Goal: Information Seeking & Learning: Learn about a topic

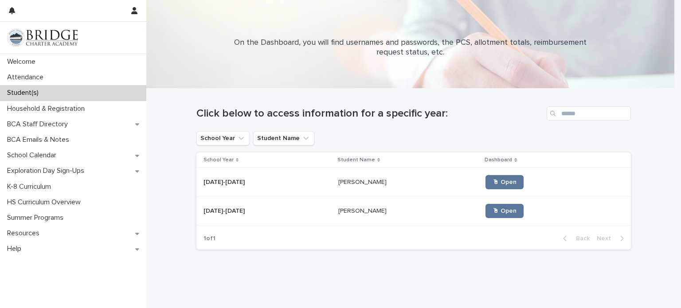
click at [422, 285] on div "Loading... Saving… Loading... Saving… Click below to access information for a s…" at bounding box center [413, 195] width 534 height 212
click at [402, 182] on p at bounding box center [408, 183] width 140 height 8
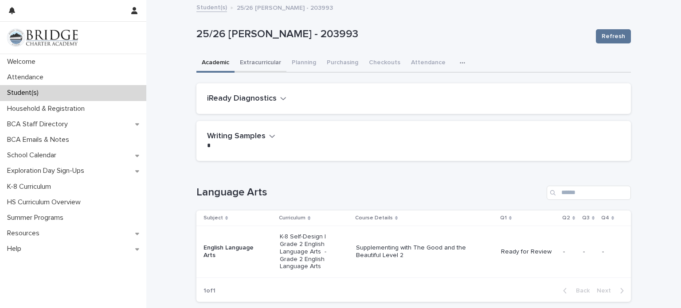
click at [273, 60] on button "Extracurricular" at bounding box center [260, 63] width 52 height 19
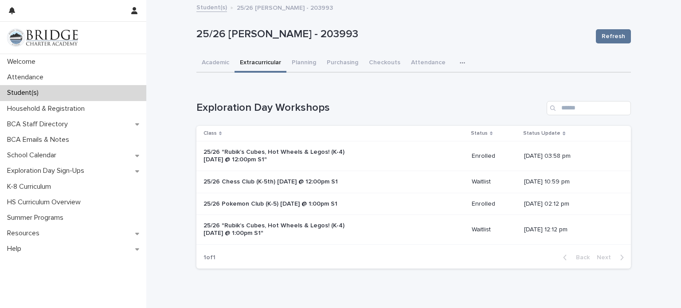
click at [206, 7] on link "Student(s)" at bounding box center [211, 7] width 31 height 10
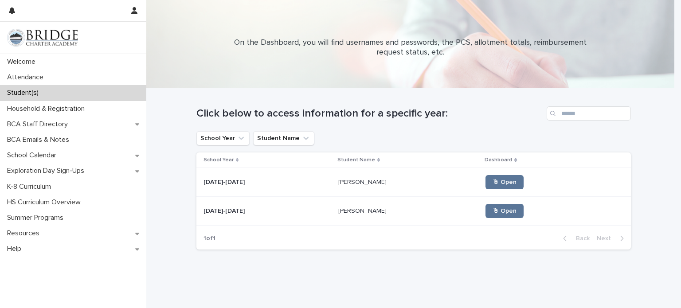
click at [248, 205] on div "[DATE]-[DATE] [DATE]-[DATE]" at bounding box center [267, 211] width 128 height 15
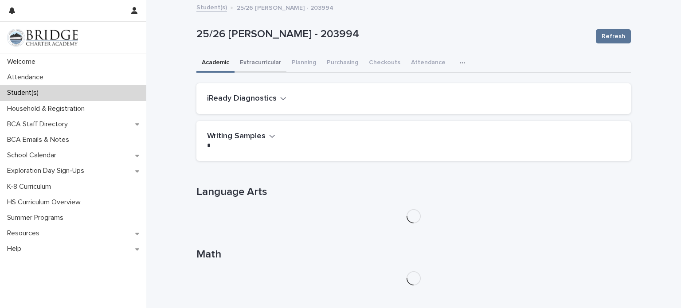
click at [257, 61] on button "Extracurricular" at bounding box center [260, 63] width 52 height 19
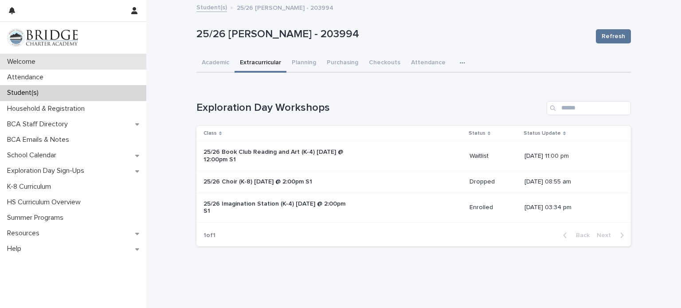
click at [18, 65] on p "Welcome" at bounding box center [23, 62] width 39 height 8
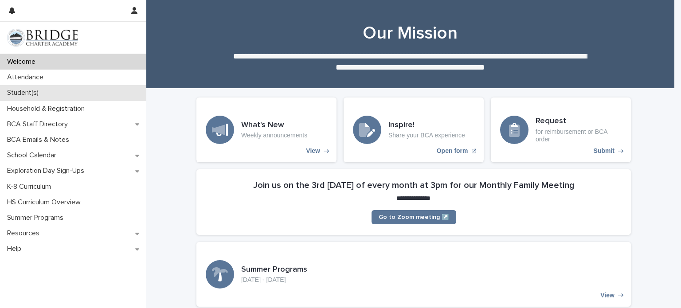
click at [104, 90] on div "Student(s)" at bounding box center [73, 93] width 146 height 16
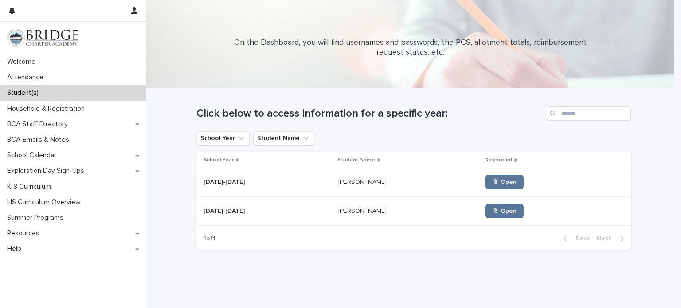
click at [320, 216] on td "[DATE]-[DATE] [DATE]-[DATE]" at bounding box center [265, 211] width 138 height 29
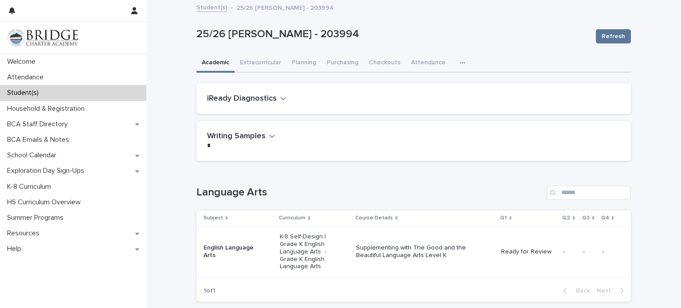
click at [320, 216] on div "Curriculum" at bounding box center [314, 218] width 71 height 10
click at [459, 62] on icon "button" at bounding box center [461, 63] width 5 height 6
click at [440, 81] on button "General" at bounding box center [434, 85] width 58 height 13
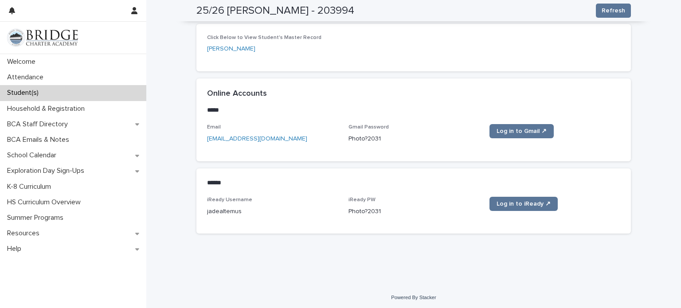
scroll to position [363, 0]
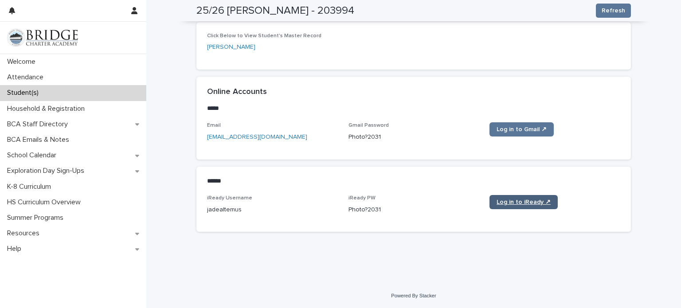
click at [502, 203] on span "Log in to iReady ↗" at bounding box center [523, 202] width 54 height 6
